Goal: Transaction & Acquisition: Purchase product/service

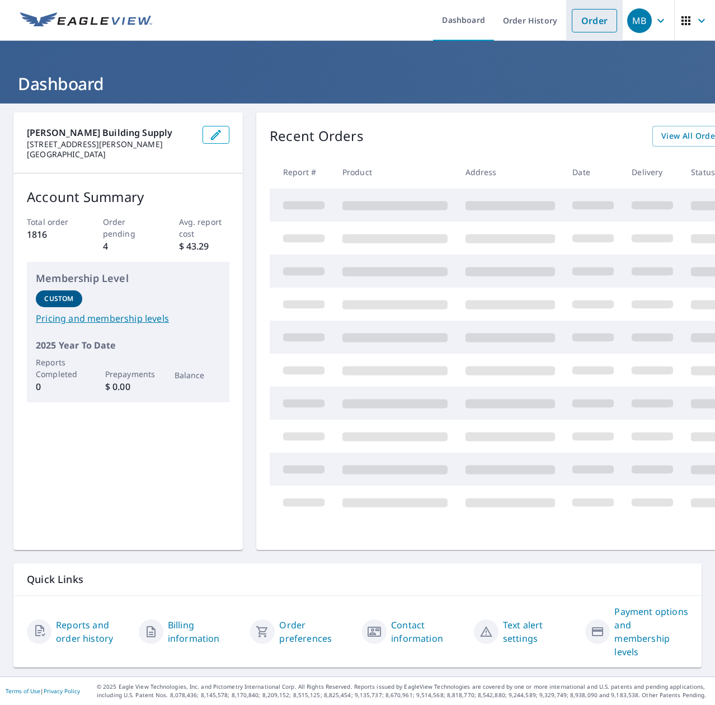
click at [597, 22] on link "Order" at bounding box center [594, 21] width 45 height 24
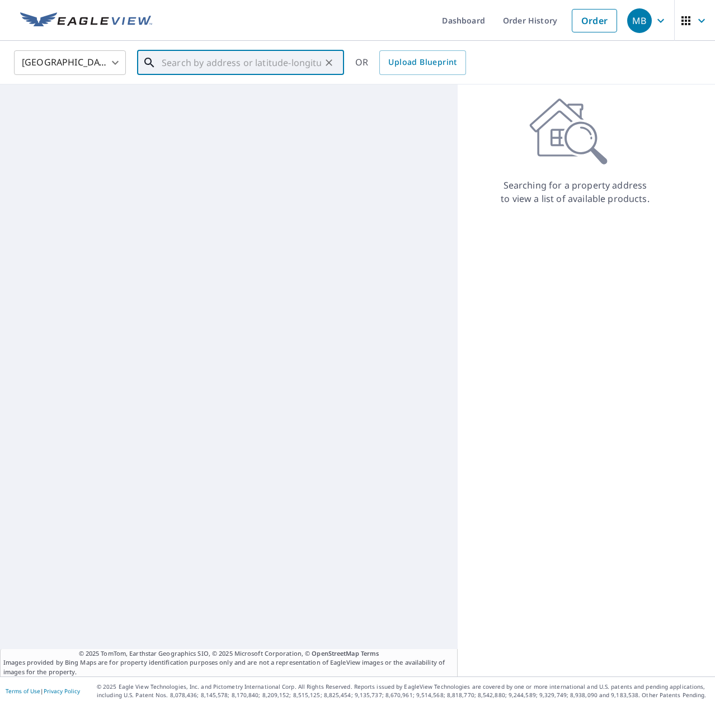
click at [248, 59] on input "text" at bounding box center [241, 62] width 159 height 31
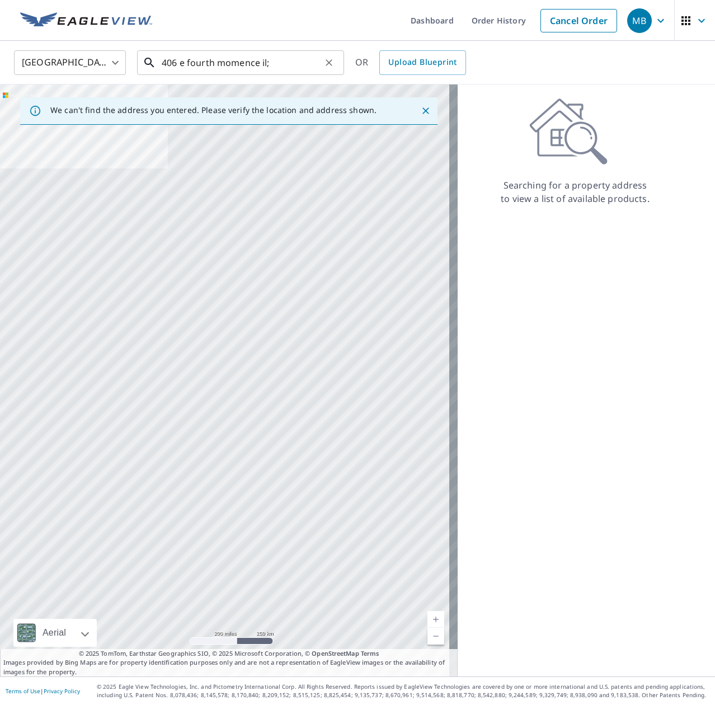
click at [280, 64] on input "406 e fourth momence il;" at bounding box center [241, 62] width 159 height 31
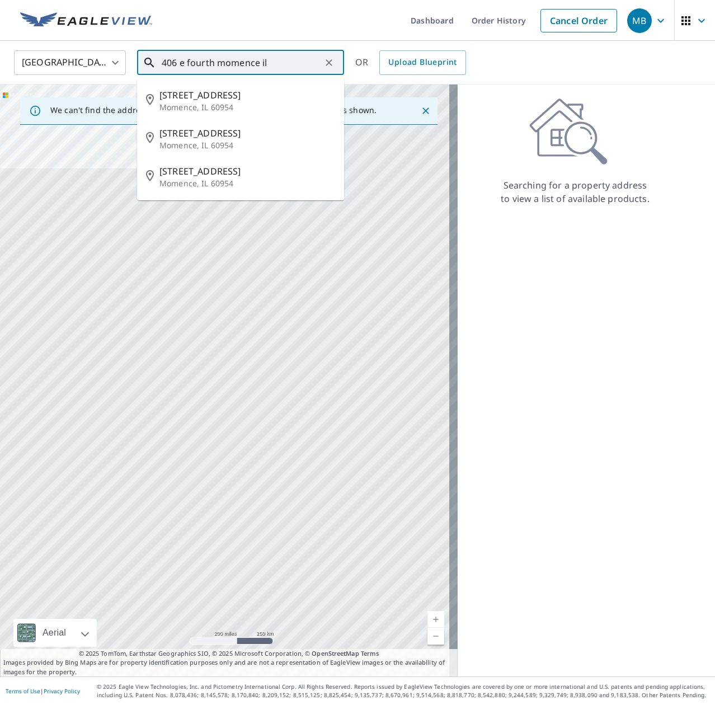
type input "406 e fourth momence il"
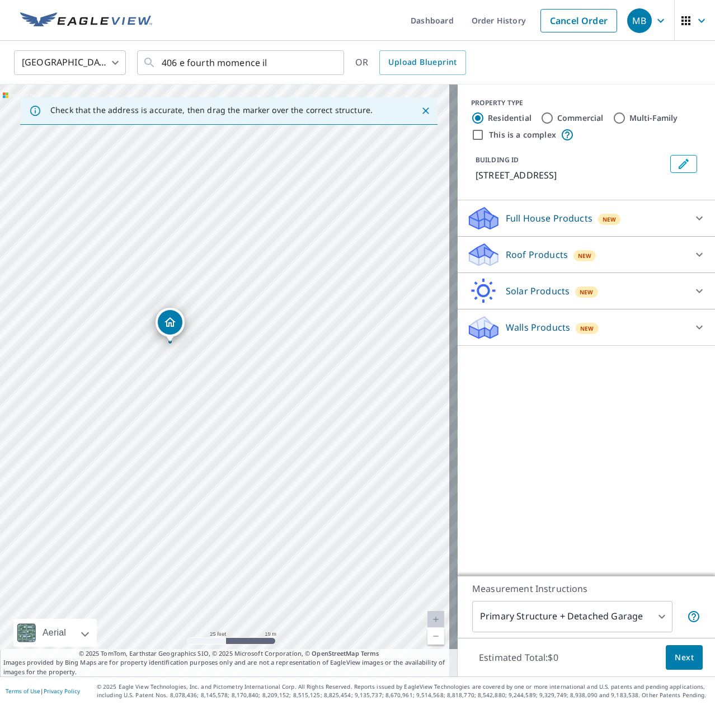
click at [522, 246] on div "Roof Products New" at bounding box center [576, 255] width 219 height 26
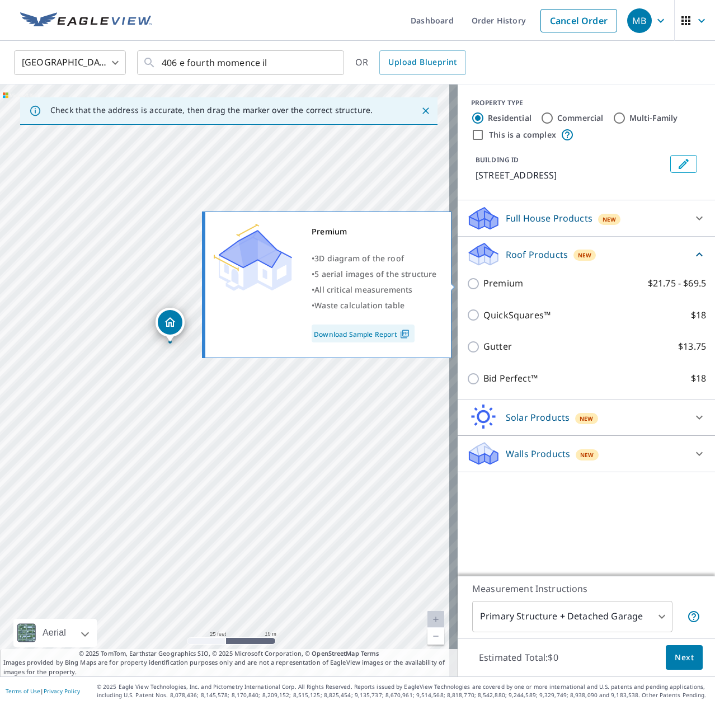
click at [468, 285] on input "Premium $21.75 - $69.5" at bounding box center [475, 283] width 17 height 13
checkbox input "true"
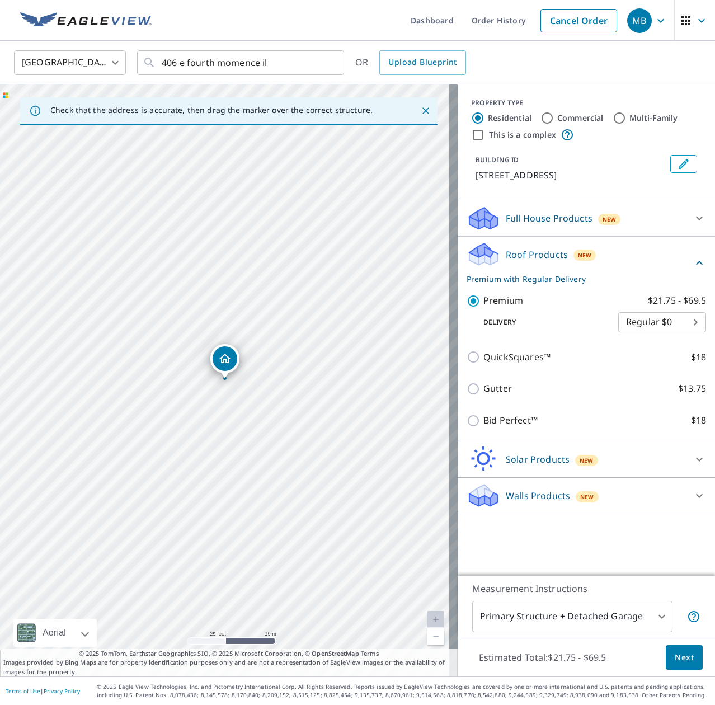
click at [675, 655] on span "Next" at bounding box center [684, 658] width 19 height 14
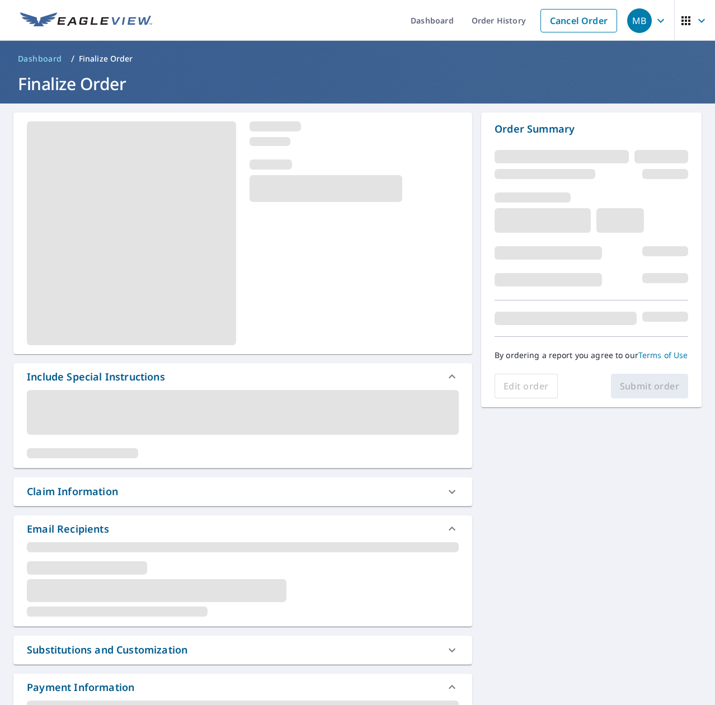
click at [156, 484] on div "Claim Information" at bounding box center [233, 491] width 412 height 15
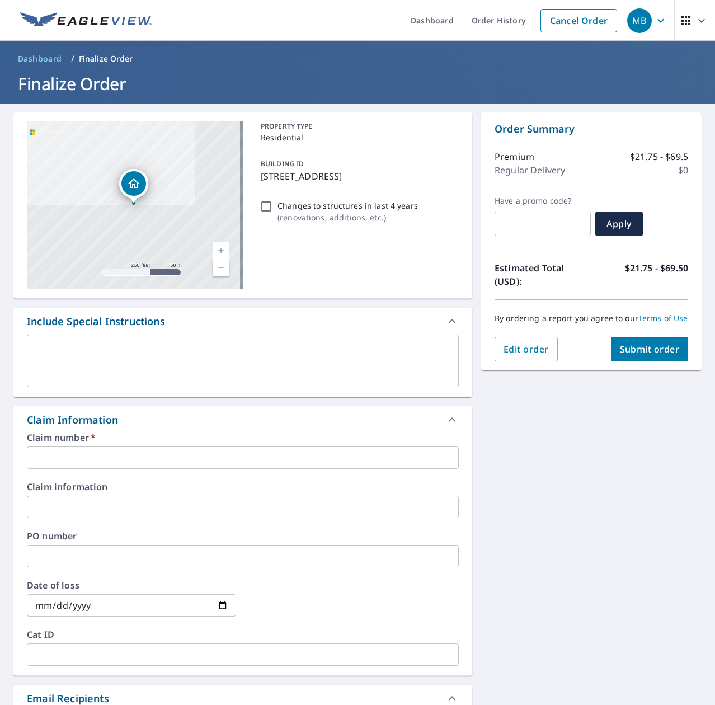
click at [94, 465] on input "text" at bounding box center [243, 458] width 432 height 22
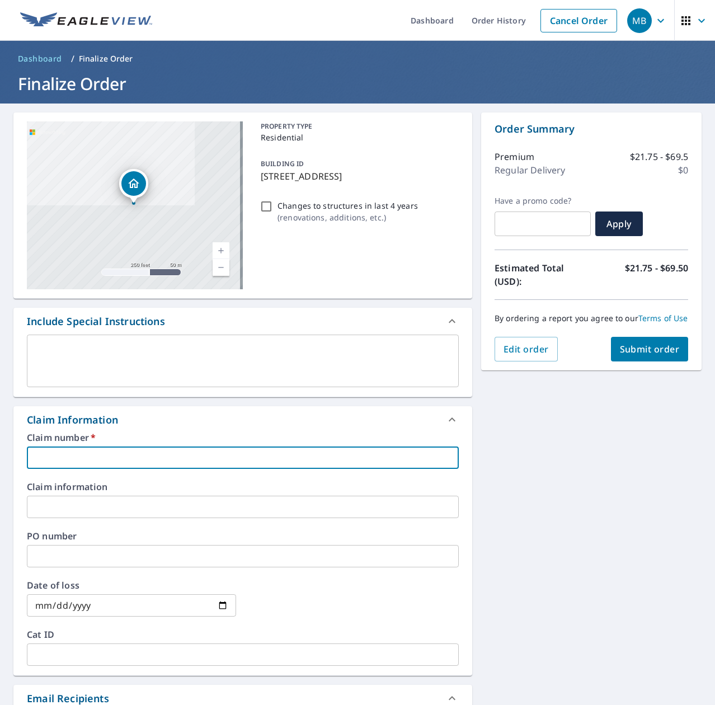
type input "7564697"
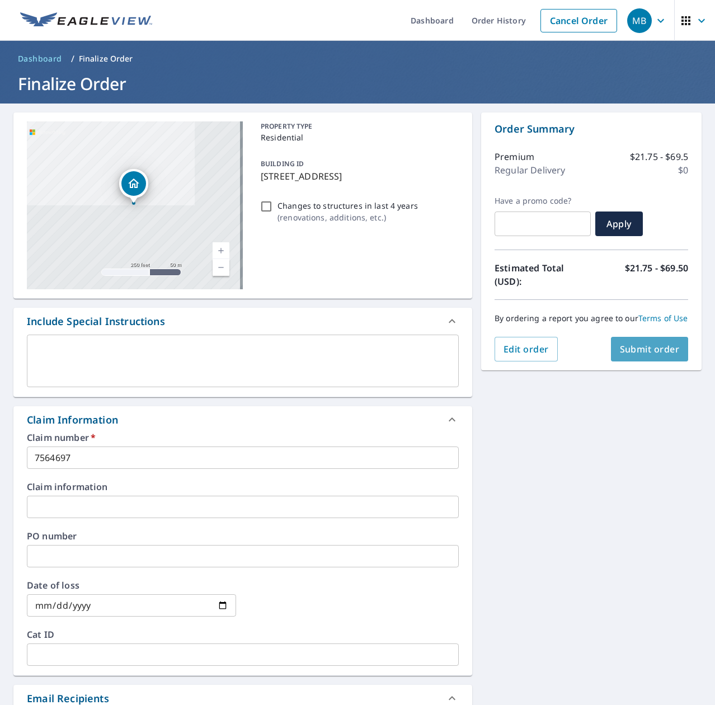
click at [630, 353] on span "Submit order" at bounding box center [650, 349] width 60 height 12
checkbox input "true"
